Goal: Unclear: Unclear

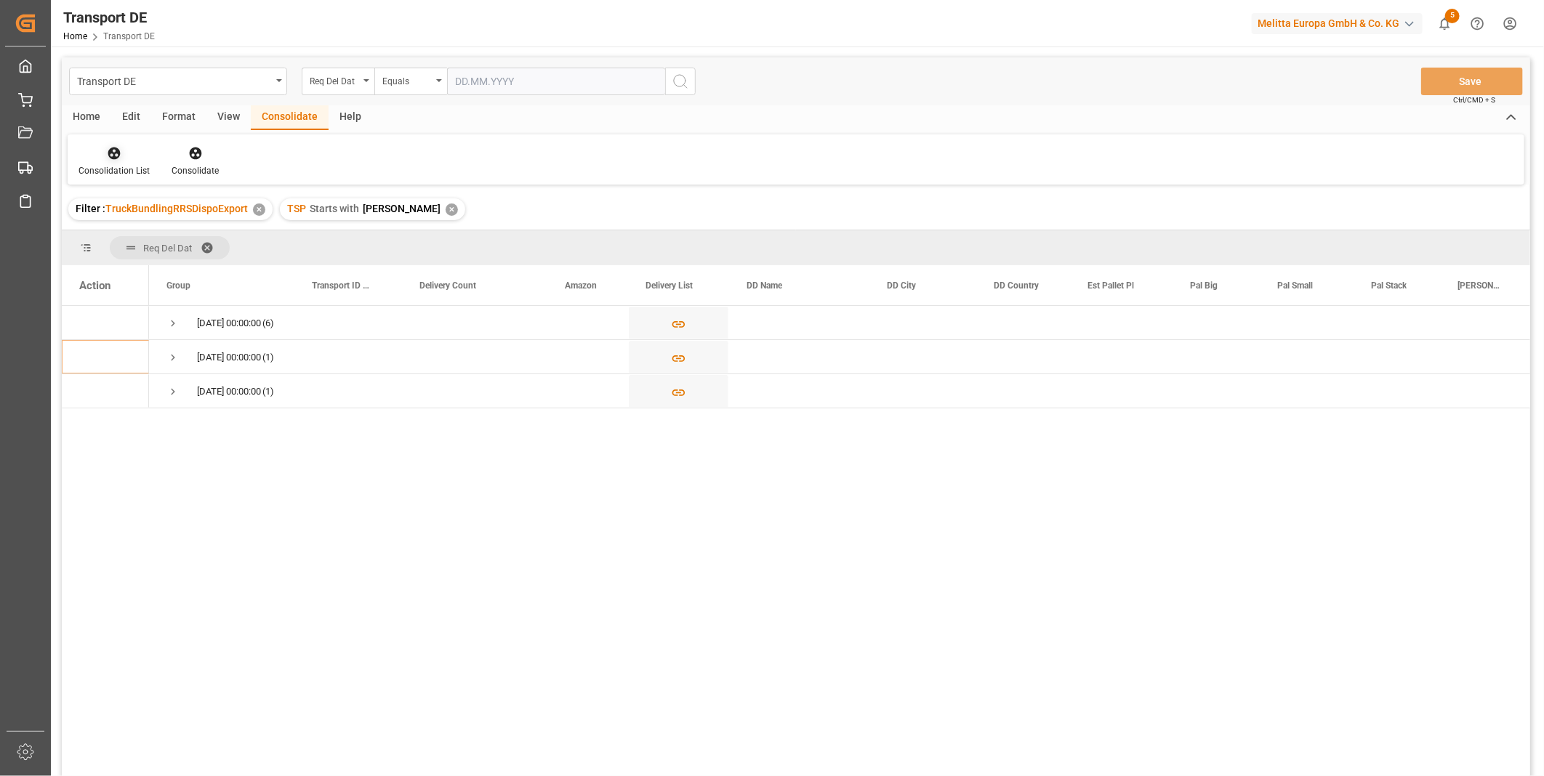
click at [109, 158] on icon at bounding box center [114, 153] width 15 height 15
click at [169, 255] on div "Transport DE Req Del Dat Equals Save Ctrl/CMD + S Home Edit Format View Consoli…" at bounding box center [796, 435] width 1468 height 757
